Goal: Task Accomplishment & Management: Use online tool/utility

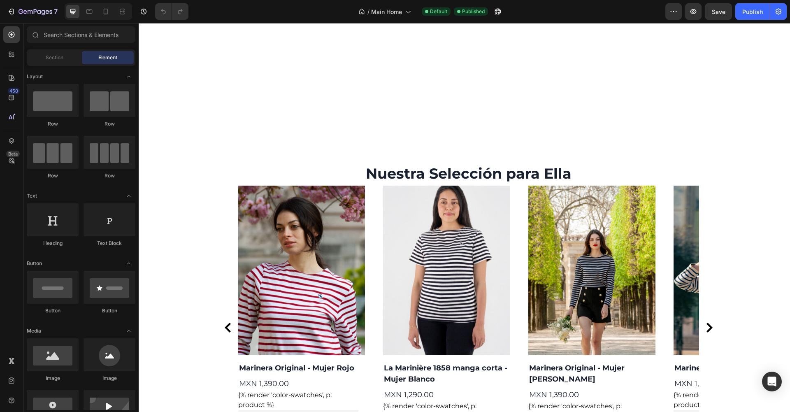
scroll to position [946, 0]
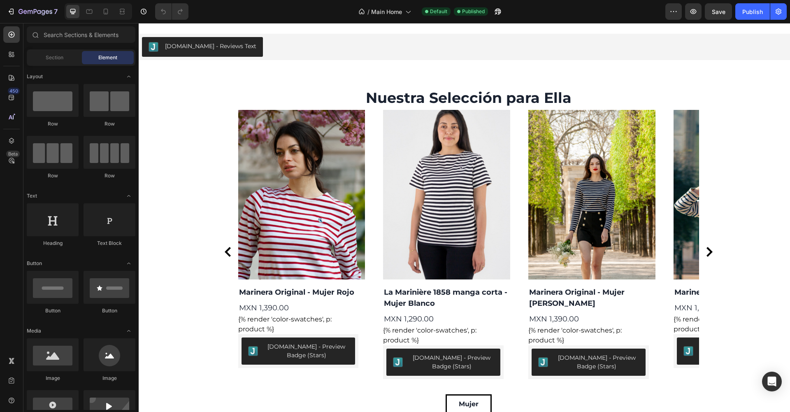
scroll to position [913, 0]
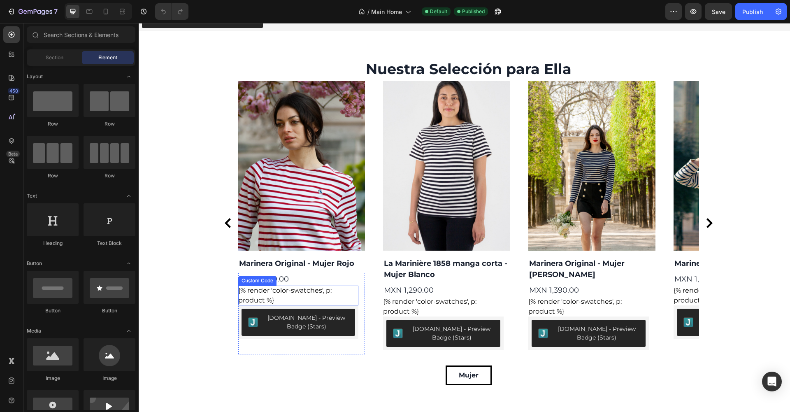
click at [280, 288] on div "{% render 'color-swatches', p: product %}" at bounding box center [298, 296] width 121 height 20
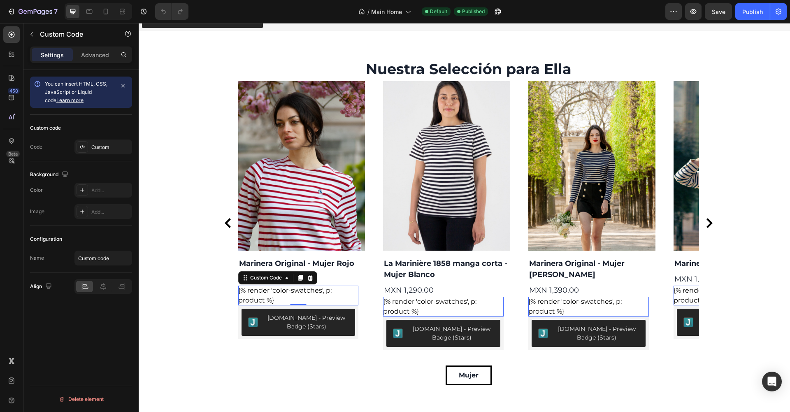
click at [269, 292] on div "{% render 'color-swatches', p: product %}" at bounding box center [298, 296] width 121 height 20
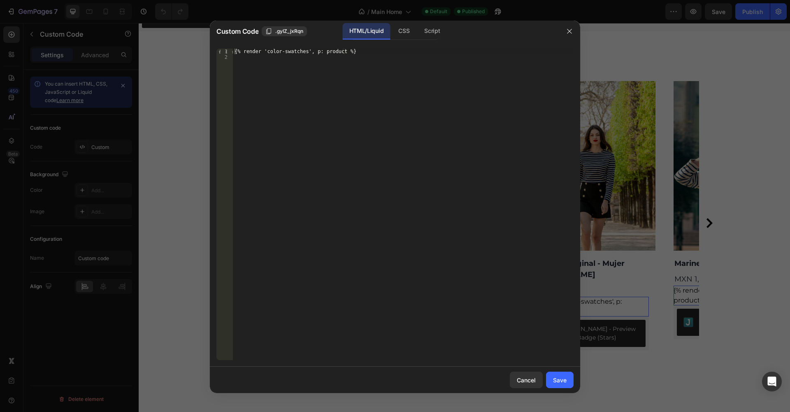
click at [368, 52] on div "{% render 'color-swatches', p: product %}" at bounding box center [403, 210] width 341 height 323
type textarea "{% render 'color-swatches', p: product %}"
click at [574, 33] on button "button" at bounding box center [569, 31] width 13 height 13
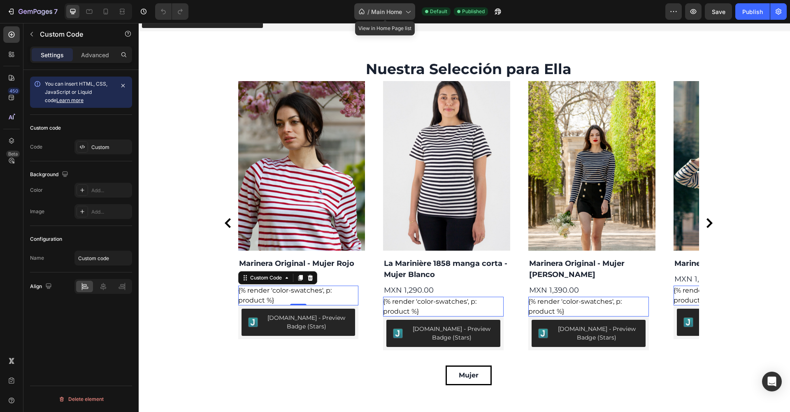
click at [398, 15] on span "Main Home" at bounding box center [386, 11] width 31 height 9
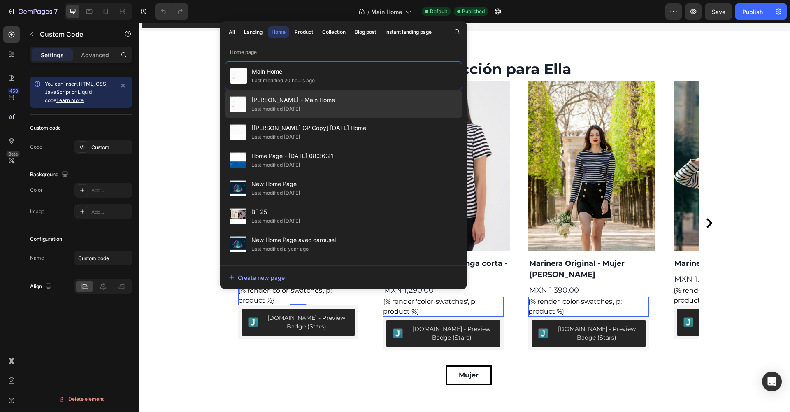
click at [324, 118] on div "Eduardo - Main Home Last modified 10 days ago" at bounding box center [343, 132] width 237 height 28
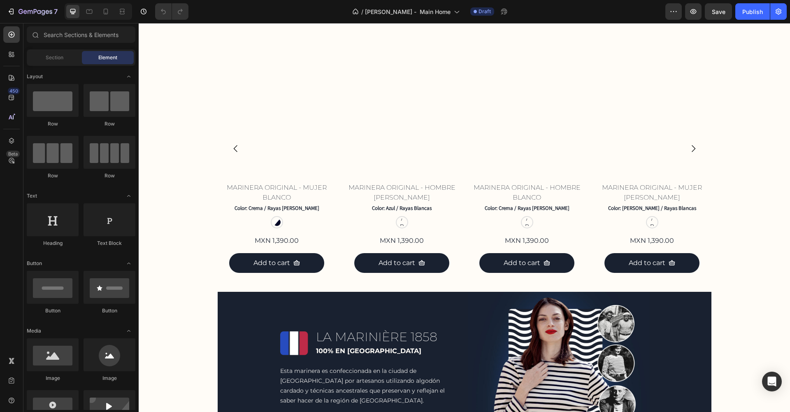
scroll to position [436, 0]
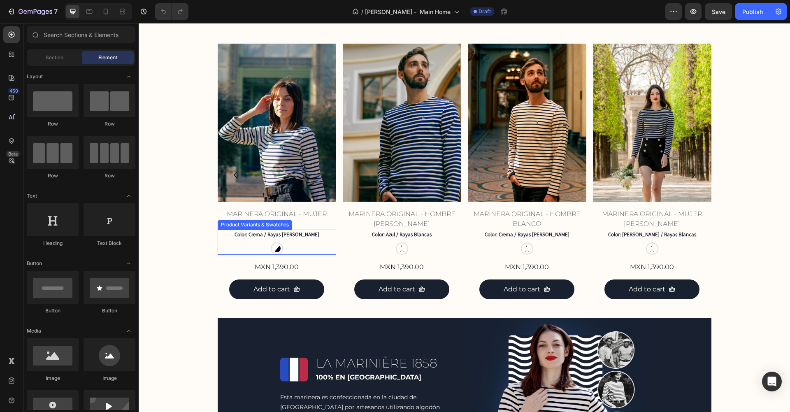
click at [266, 233] on legend "Color: Crema / Rayas Azul Marino" at bounding box center [277, 235] width 86 height 10
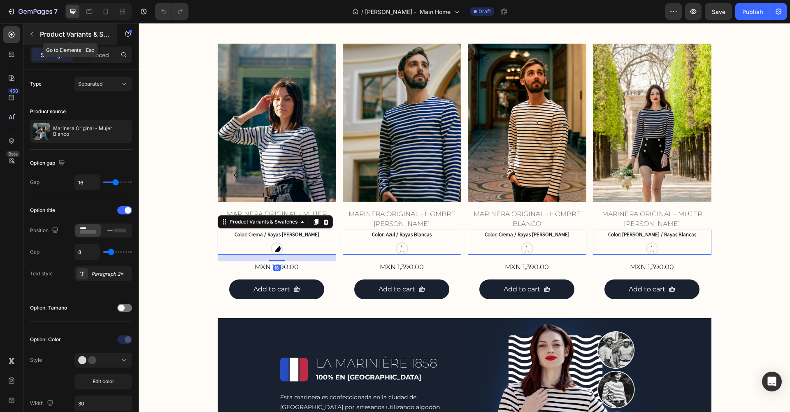
click at [29, 34] on icon "button" at bounding box center [31, 34] width 7 height 7
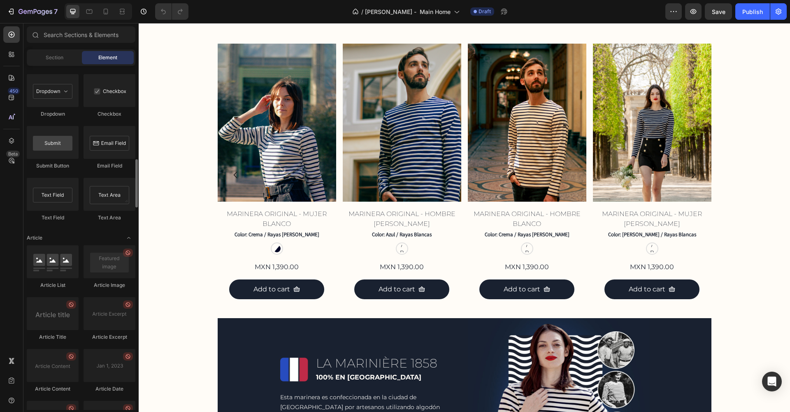
scroll to position [2095, 0]
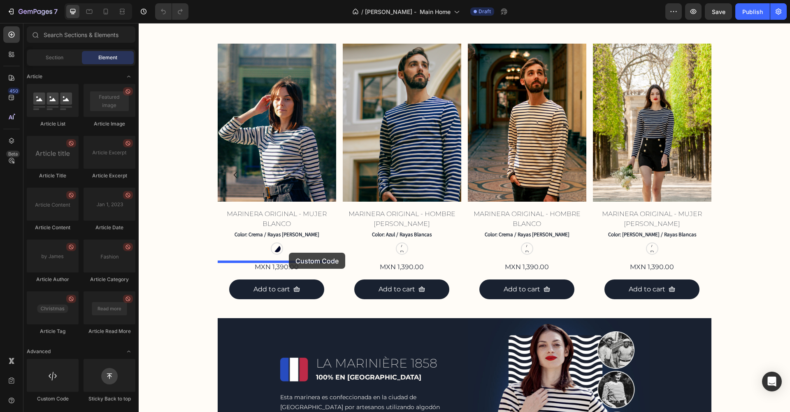
drag, startPoint x: 190, startPoint y: 405, endPoint x: 288, endPoint y: 252, distance: 181.3
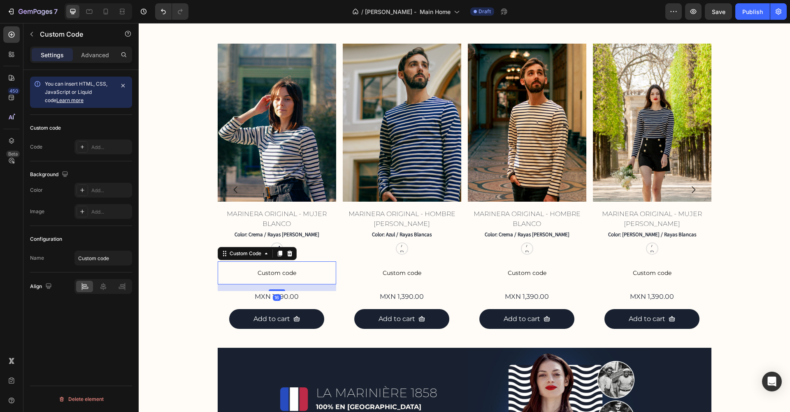
click at [277, 267] on p "Custom code" at bounding box center [277, 272] width 119 height 23
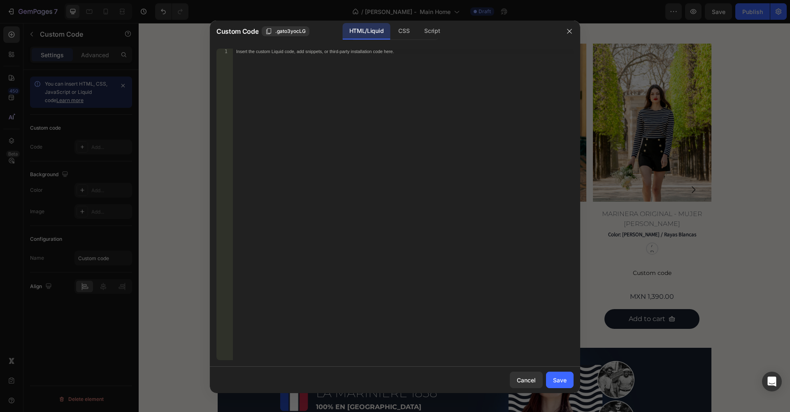
click at [310, 52] on div "Insert the custom Liquid code, add snippets, or third-party installation code h…" at bounding box center [386, 51] width 300 height 5
click at [564, 379] on div "Save" at bounding box center [560, 380] width 14 height 9
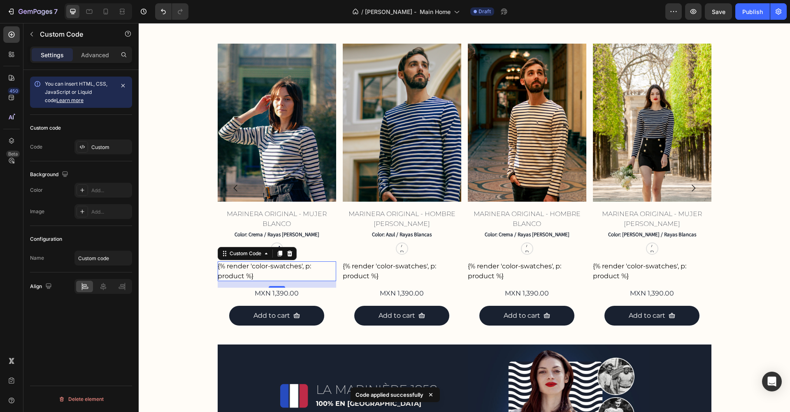
drag, startPoint x: 306, startPoint y: 284, endPoint x: 305, endPoint y: 280, distance: 5.0
click at [305, 280] on div "{% render 'color-swatches', p: product %} Custom Code 16" at bounding box center [277, 271] width 119 height 20
click at [278, 283] on div at bounding box center [277, 283] width 16 height 2
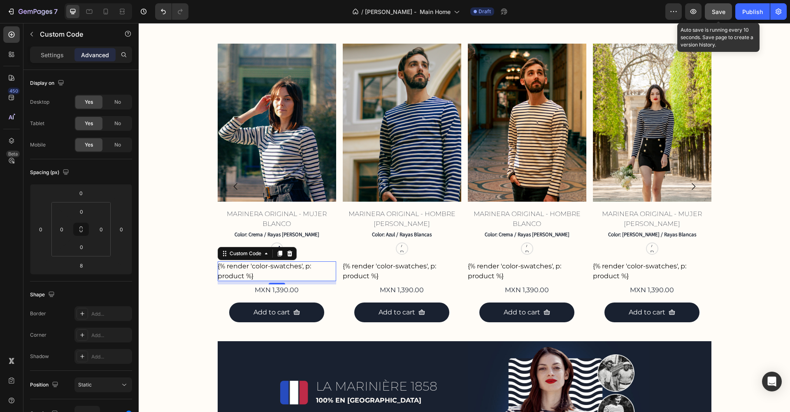
click at [718, 12] on span "Save" at bounding box center [719, 11] width 14 height 7
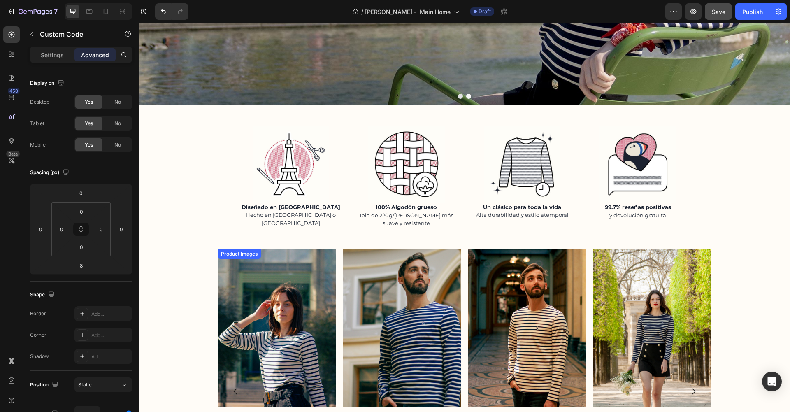
scroll to position [239, 0]
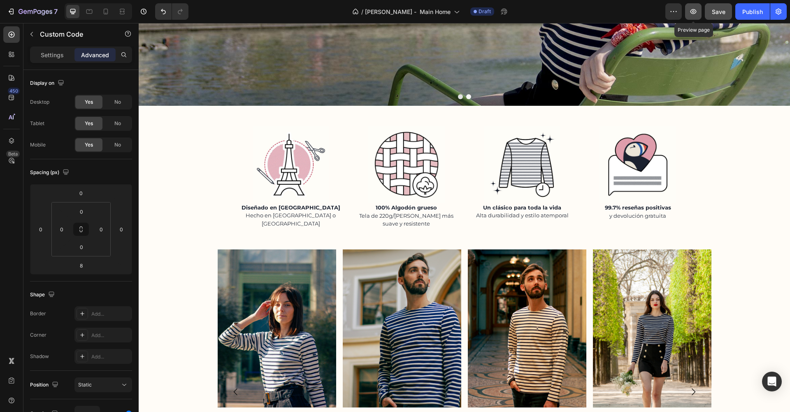
click at [698, 10] on button "button" at bounding box center [693, 11] width 16 height 16
click at [53, 52] on p "Settings" at bounding box center [52, 55] width 23 height 9
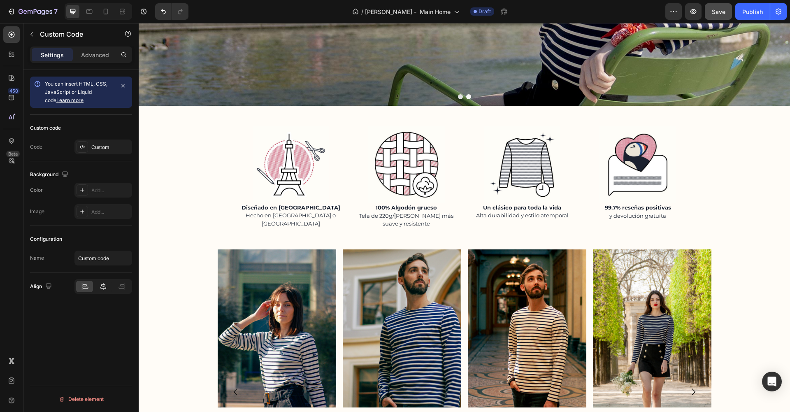
click at [103, 287] on icon at bounding box center [103, 286] width 8 height 8
click at [720, 15] on div "Save" at bounding box center [719, 11] width 14 height 9
click at [692, 15] on icon "button" at bounding box center [694, 11] width 8 height 8
